Goal: Task Accomplishment & Management: Manage account settings

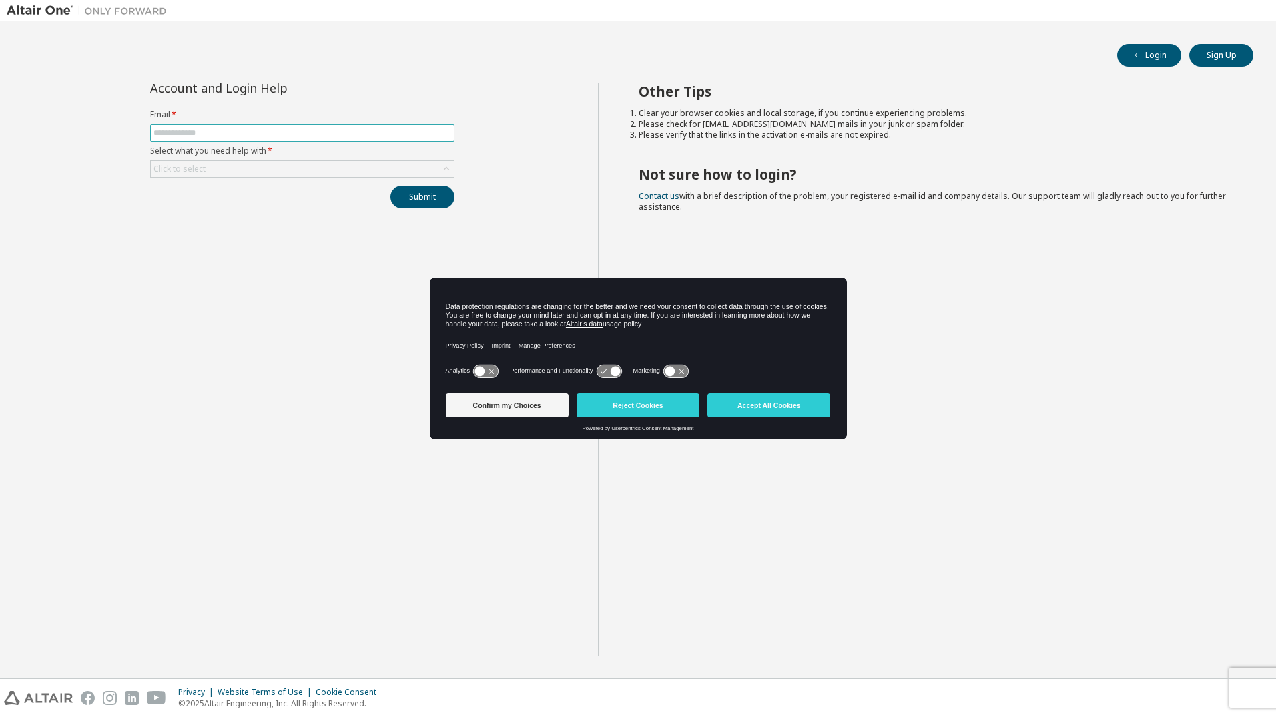
click at [196, 128] on input "text" at bounding box center [302, 132] width 298 height 11
type input "**********"
click at [249, 169] on div "Click to select" at bounding box center [302, 169] width 303 height 16
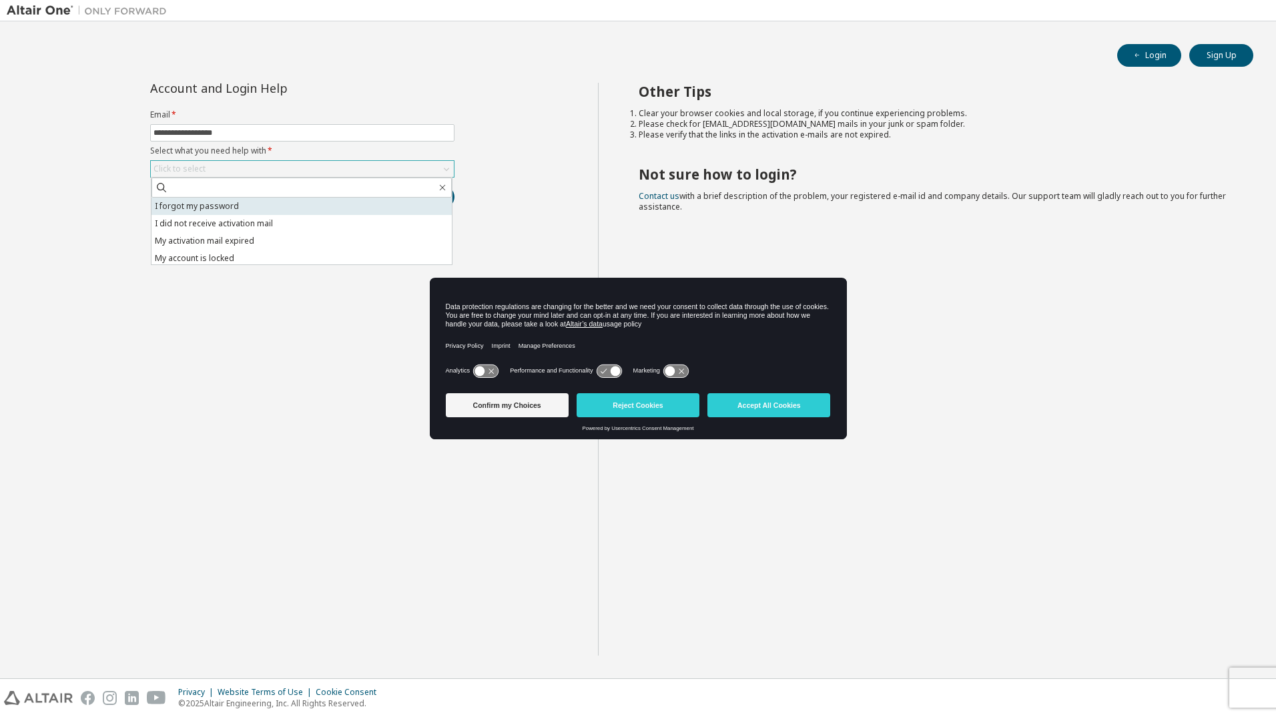
click at [245, 203] on li "I forgot my password" at bounding box center [301, 205] width 300 height 17
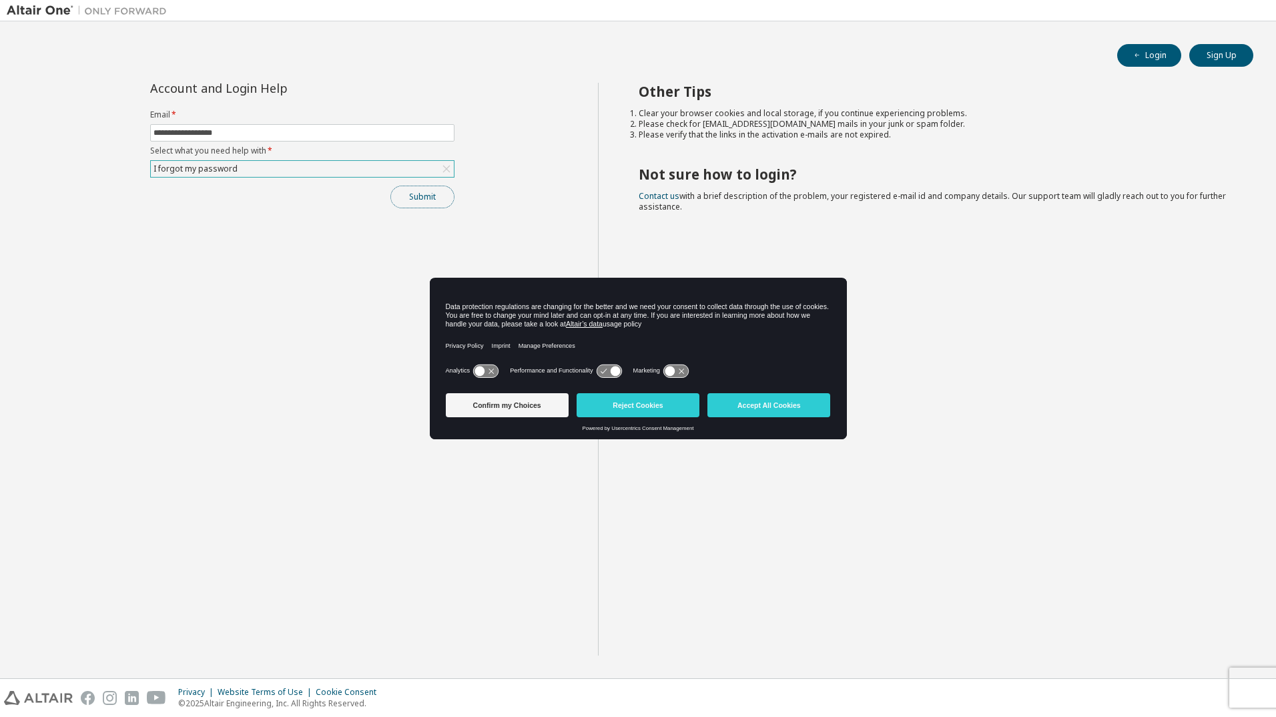
click at [435, 196] on button "Submit" at bounding box center [422, 196] width 64 height 23
click at [654, 402] on button "Reject Cookies" at bounding box center [637, 405] width 123 height 24
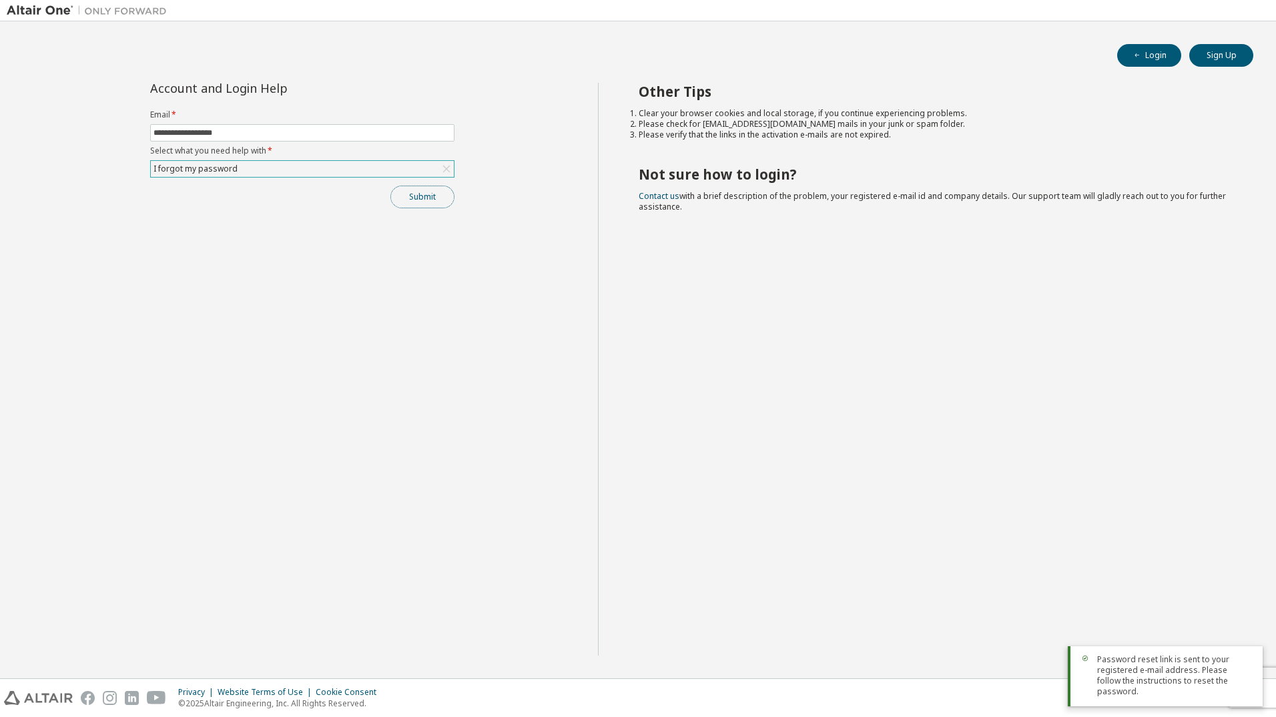
click at [430, 197] on button "Submit" at bounding box center [422, 196] width 64 height 23
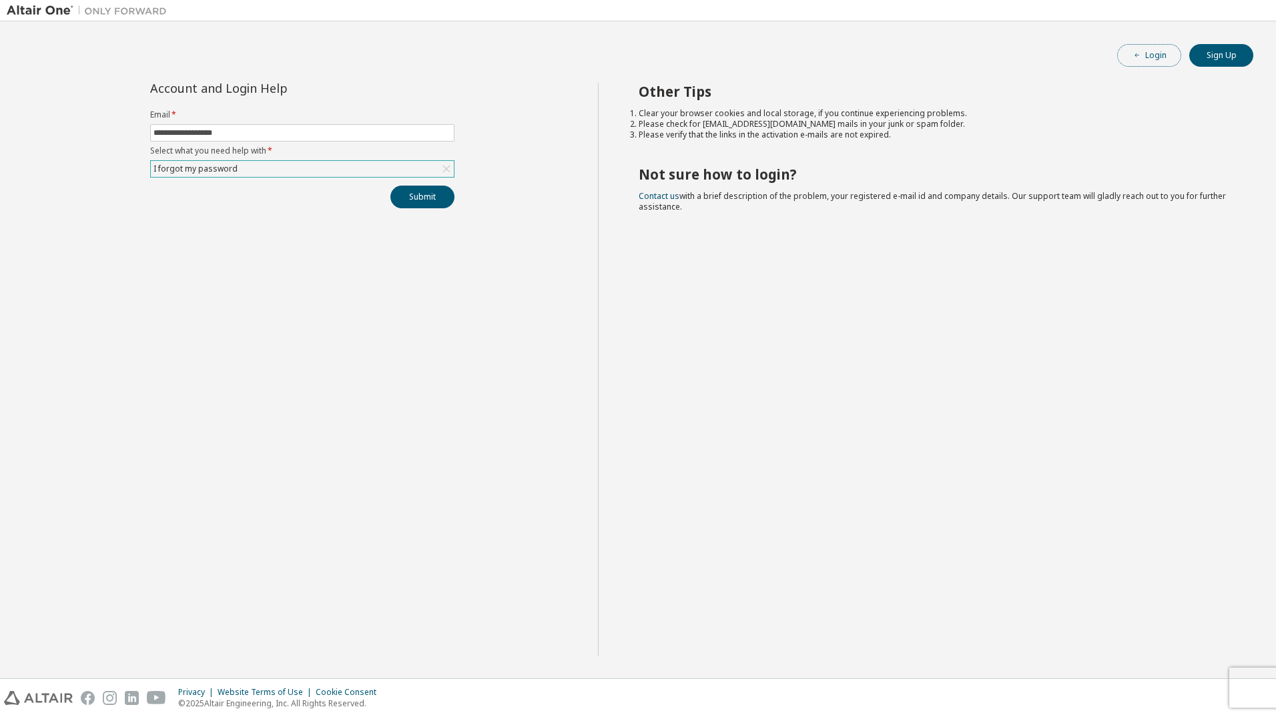
click at [1148, 51] on button "Login" at bounding box center [1149, 55] width 64 height 23
